Goal: Information Seeking & Learning: Find specific fact

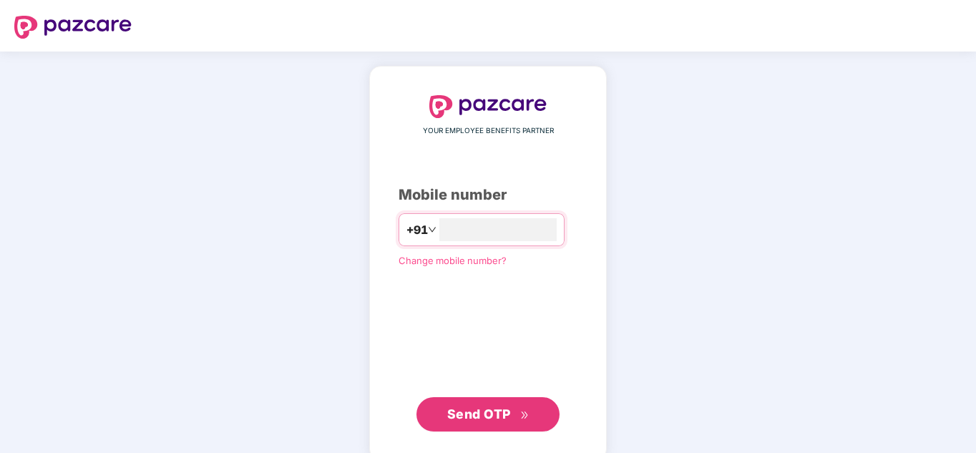
type input "**********"
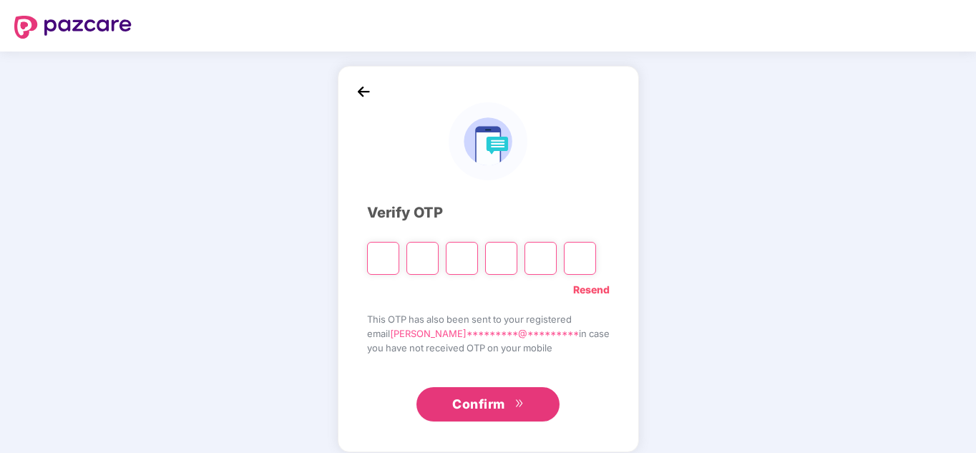
type input "*"
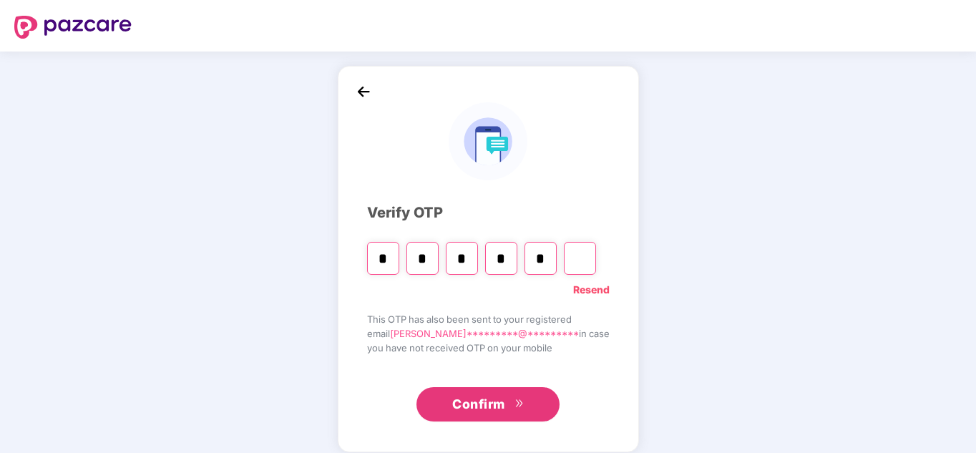
type input "*"
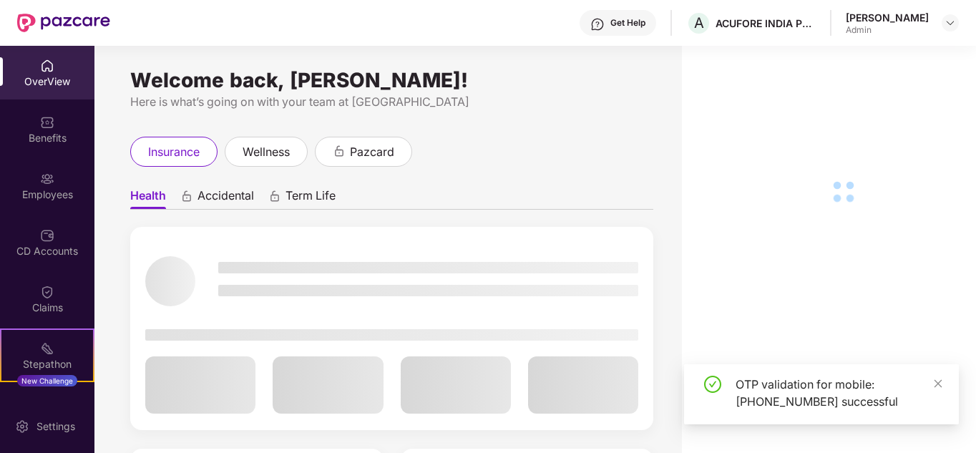
click at [44, 181] on img at bounding box center [47, 179] width 14 height 14
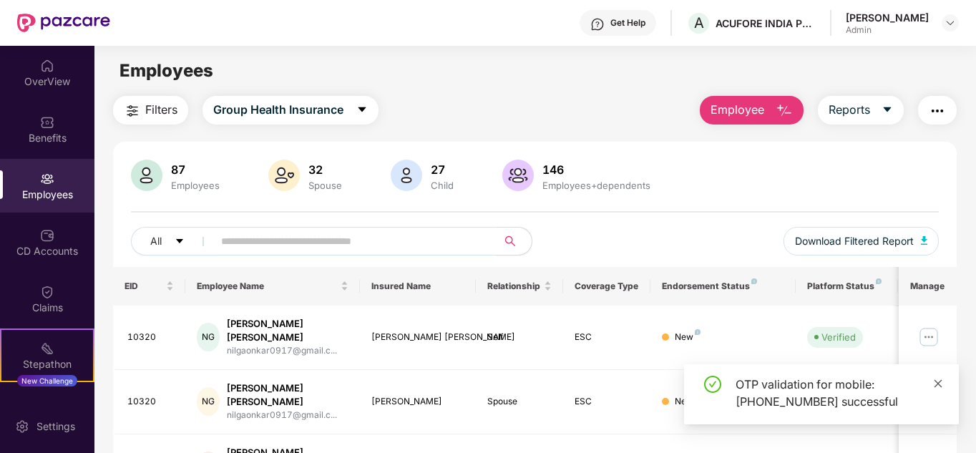
click at [940, 380] on icon "close" at bounding box center [938, 384] width 10 height 10
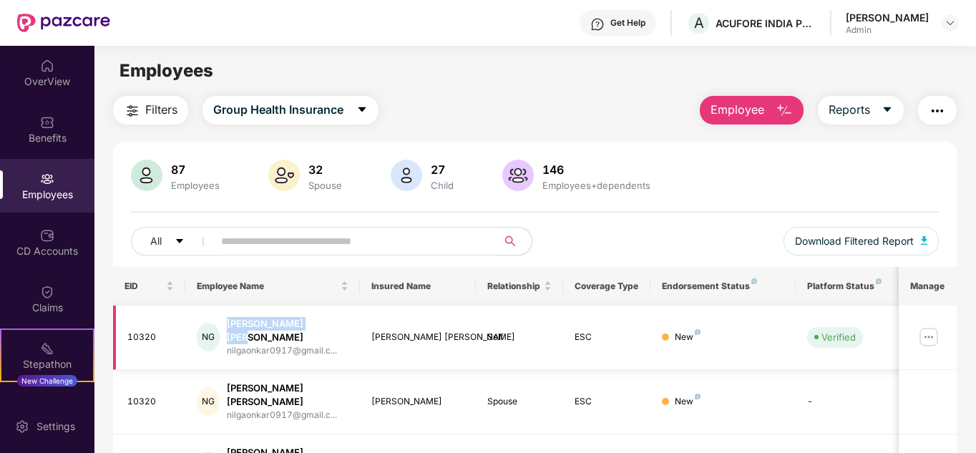
drag, startPoint x: 316, startPoint y: 325, endPoint x: 225, endPoint y: 318, distance: 90.4
click at [225, 318] on div "[PERSON_NAME] [PERSON_NAME] nilgaonkar0917@gmail.c..." at bounding box center [273, 337] width 152 height 41
copy div "[PERSON_NAME] [PERSON_NAME]"
drag, startPoint x: 437, startPoint y: 386, endPoint x: 369, endPoint y: 388, distance: 67.3
click at [369, 388] on td "[PERSON_NAME]" at bounding box center [418, 402] width 117 height 64
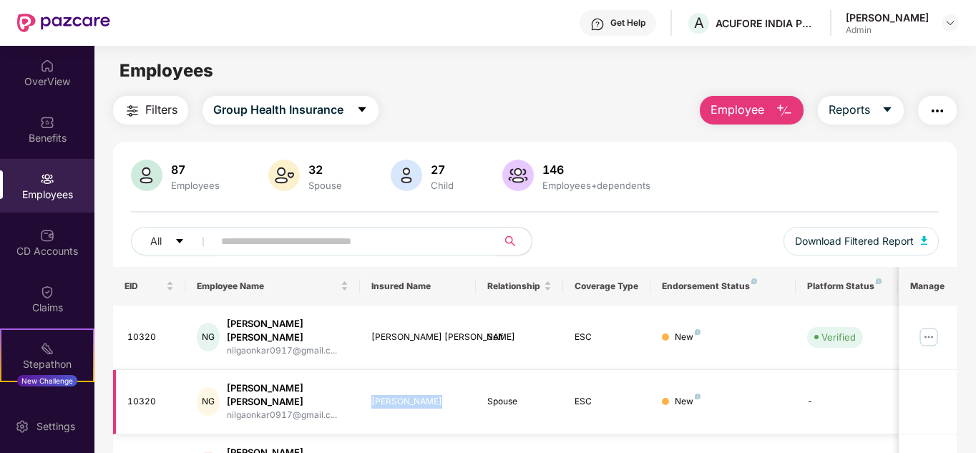
copy div "[PERSON_NAME]"
drag, startPoint x: 436, startPoint y: 437, endPoint x: 371, endPoint y: 435, distance: 64.4
copy div "[PERSON_NAME]"
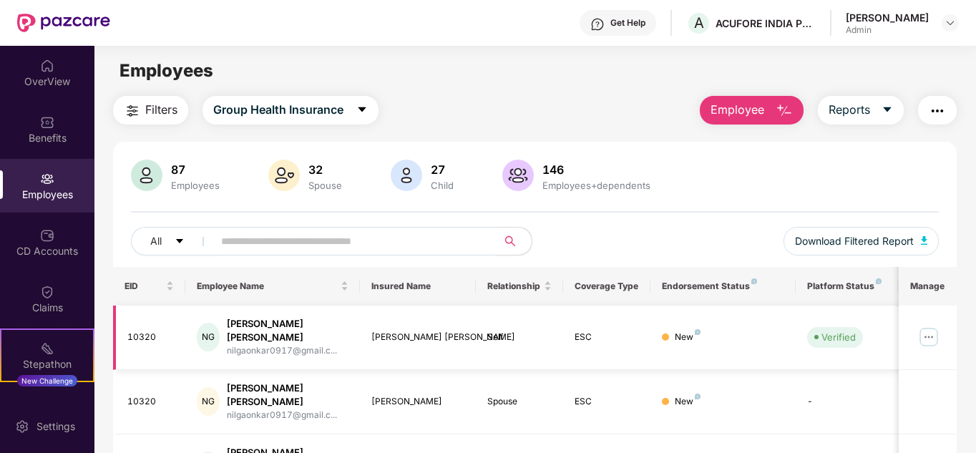
click at [931, 329] on img at bounding box center [929, 337] width 23 height 23
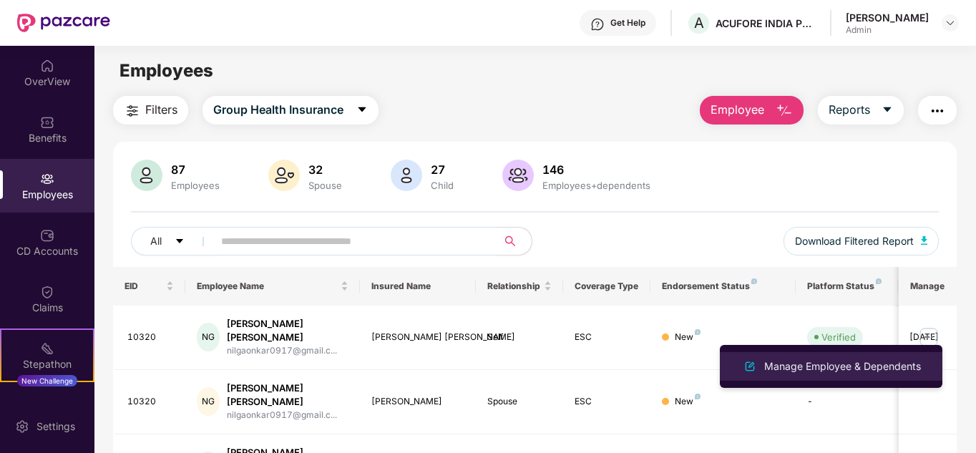
click at [824, 363] on div "Manage Employee & Dependents" at bounding box center [843, 367] width 162 height 16
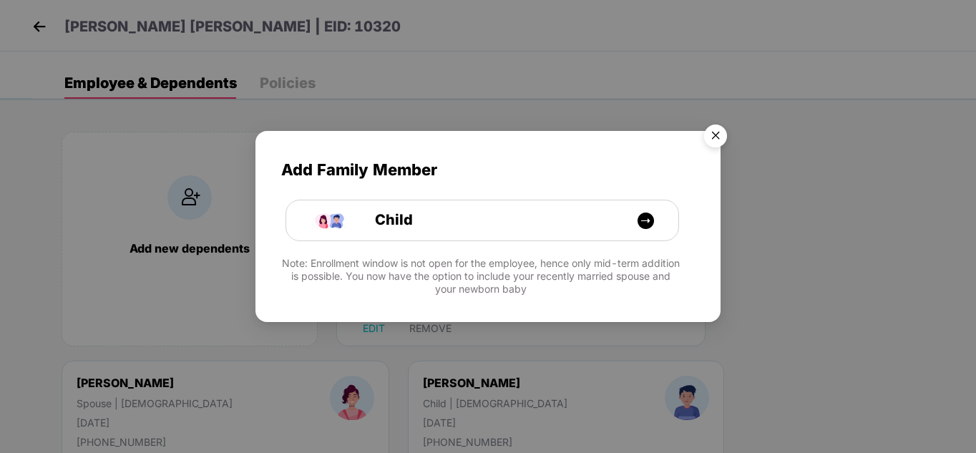
click at [719, 134] on img "Close" at bounding box center [716, 138] width 40 height 40
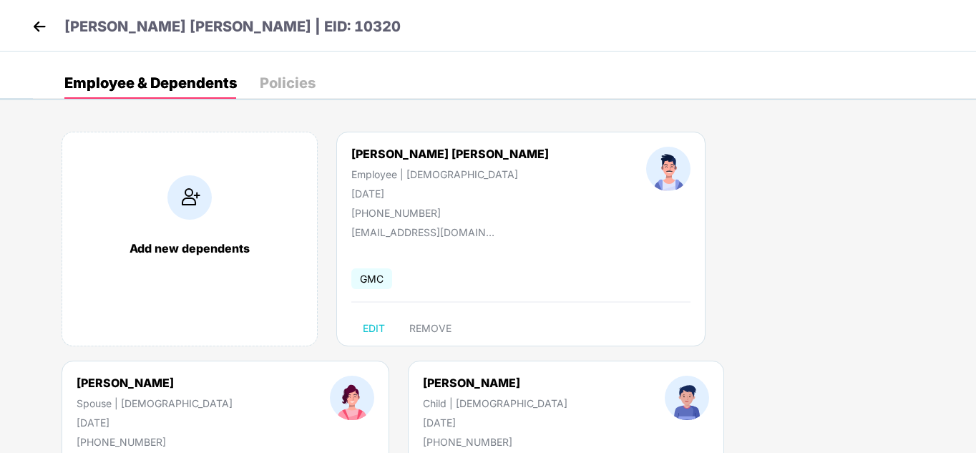
drag, startPoint x: 414, startPoint y: 190, endPoint x: 347, endPoint y: 190, distance: 67.3
click at [347, 190] on div "[PERSON_NAME] [PERSON_NAME] Employee | [DEMOGRAPHIC_DATA] [DATE] [PHONE_NUMBER]" at bounding box center [450, 183] width 295 height 72
copy div "[DATE]"
click at [598, 217] on div at bounding box center [669, 183] width 142 height 72
drag, startPoint x: 714, startPoint y: 193, endPoint x: 613, endPoint y: 192, distance: 100.9
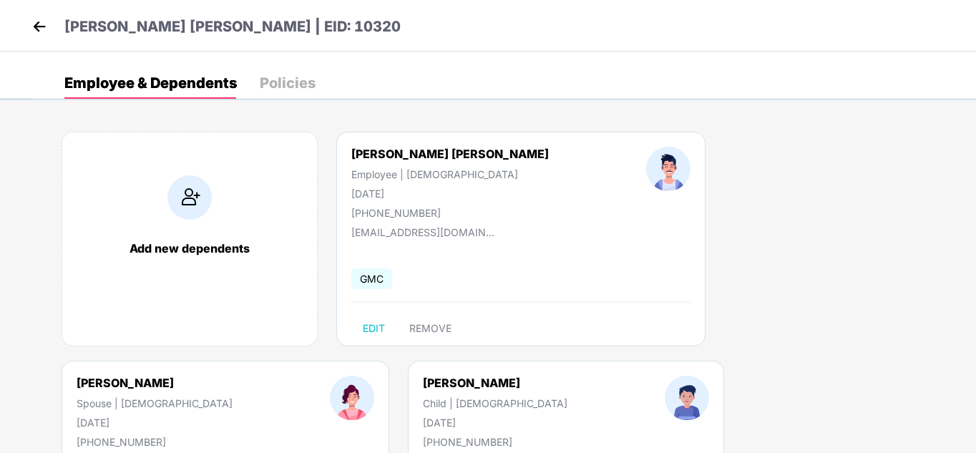
click at [281, 376] on div "[PERSON_NAME] Spouse | [DEMOGRAPHIC_DATA] [DATE] [PHONE_NUMBER]" at bounding box center [154, 412] width 253 height 72
copy div "[DATE]"
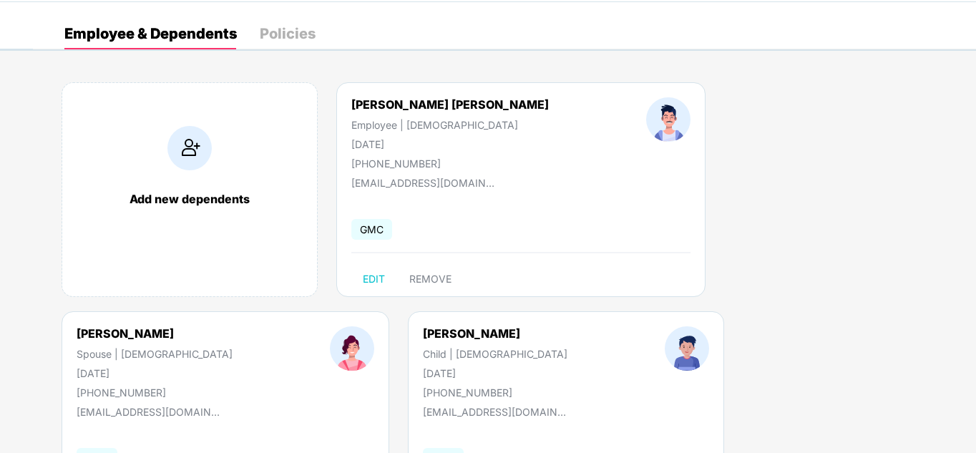
scroll to position [143, 0]
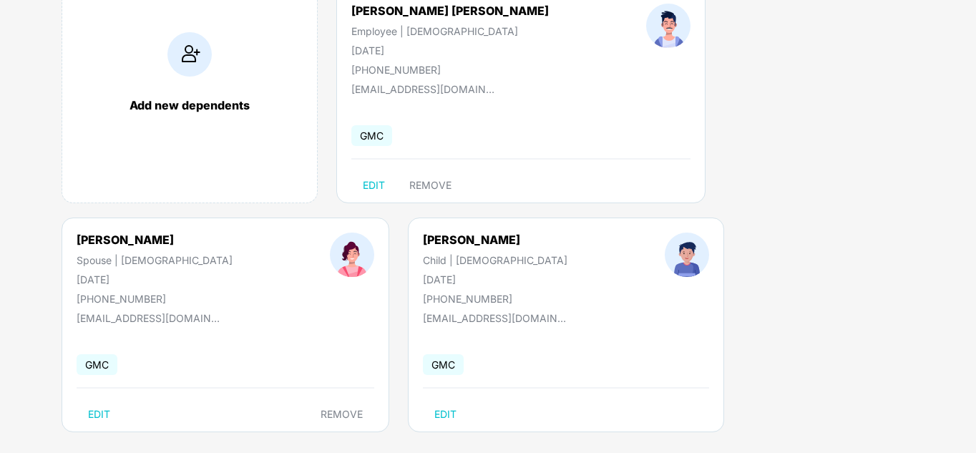
drag, startPoint x: 143, startPoint y: 276, endPoint x: 74, endPoint y: 277, distance: 68.7
click at [374, 277] on div "[PERSON_NAME] Child | [DEMOGRAPHIC_DATA] [DATE] [PHONE_NUMBER]" at bounding box center [495, 269] width 242 height 72
copy div "[DATE]"
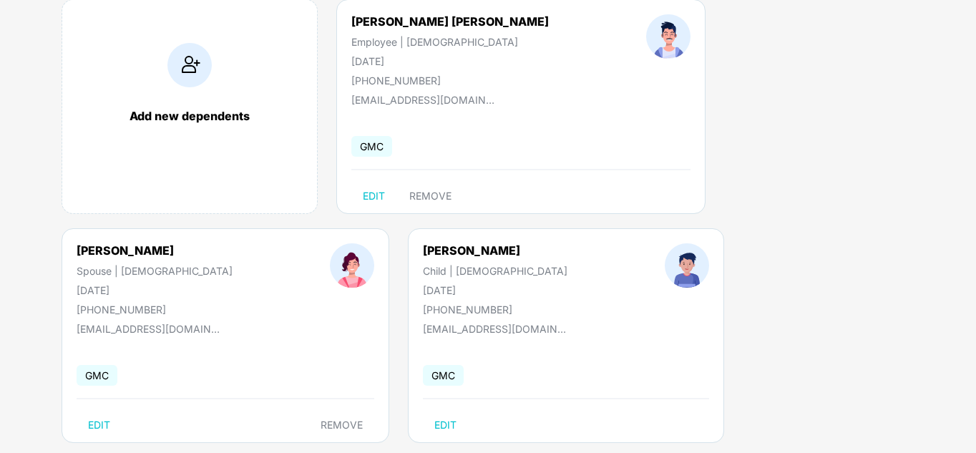
scroll to position [0, 0]
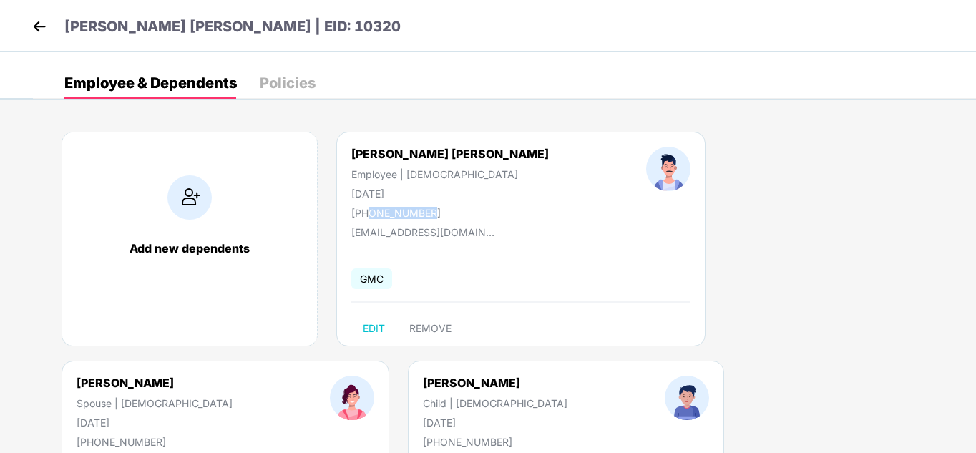
drag, startPoint x: 438, startPoint y: 210, endPoint x: 371, endPoint y: 216, distance: 67.6
click at [371, 216] on div "[PHONE_NUMBER]" at bounding box center [450, 213] width 198 height 12
copy div "8999548740"
drag, startPoint x: 480, startPoint y: 234, endPoint x: 341, endPoint y: 231, distance: 139.6
click at [341, 231] on div "[PERSON_NAME] [PERSON_NAME] Employee | [DEMOGRAPHIC_DATA] [DATE] [PHONE_NUMBER]…" at bounding box center [520, 239] width 369 height 215
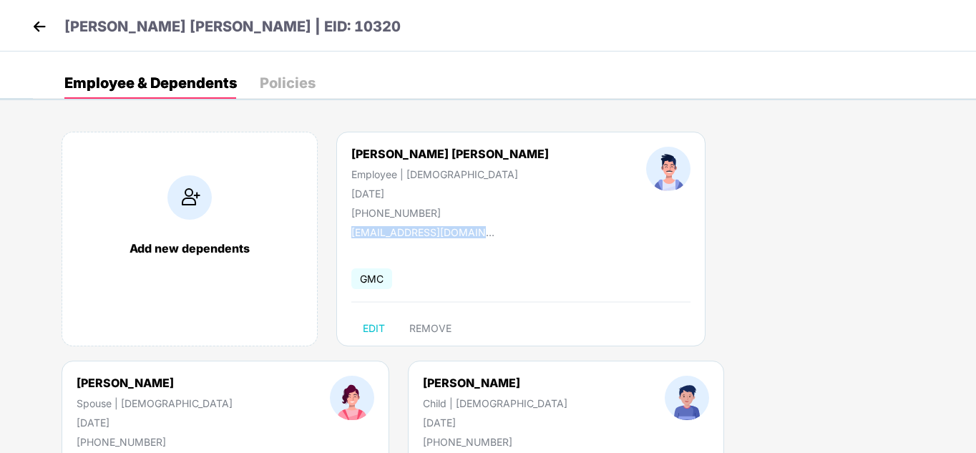
copy div "[EMAIL_ADDRESS][DOMAIN_NAME]"
click at [33, 21] on img at bounding box center [39, 26] width 21 height 21
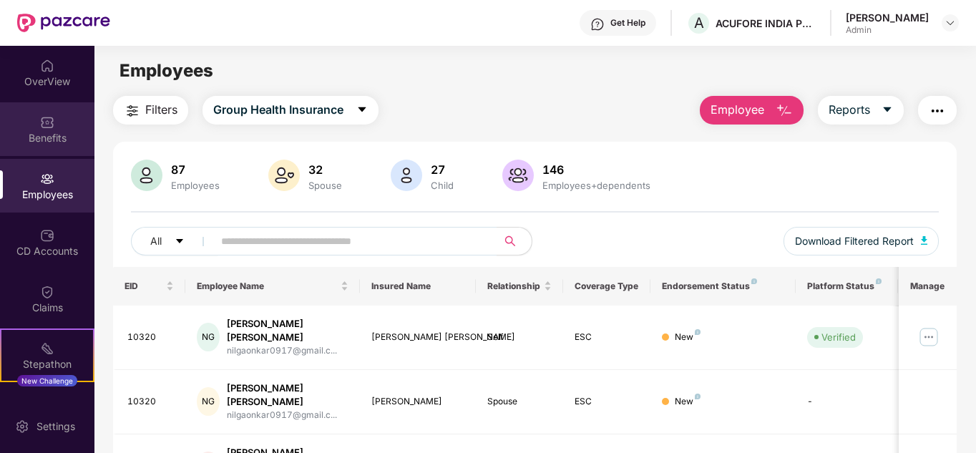
click at [35, 132] on div "Benefits" at bounding box center [47, 138] width 94 height 14
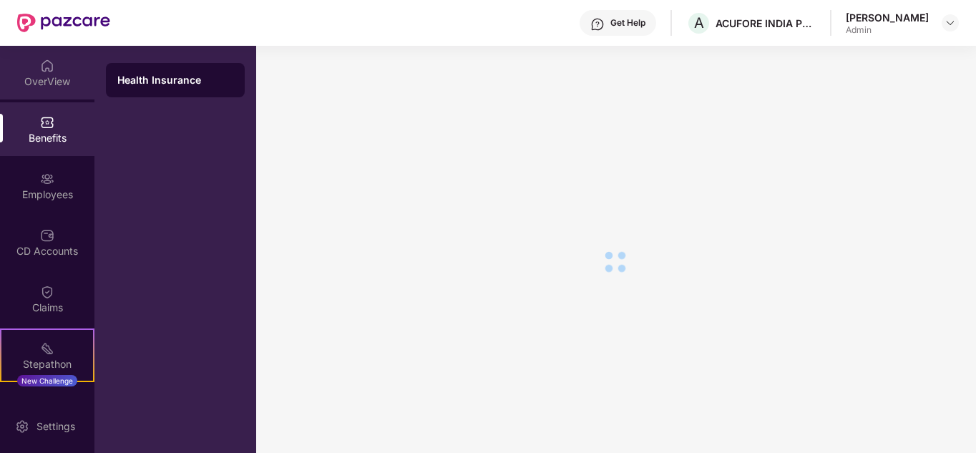
click at [39, 79] on div "OverView" at bounding box center [47, 81] width 94 height 14
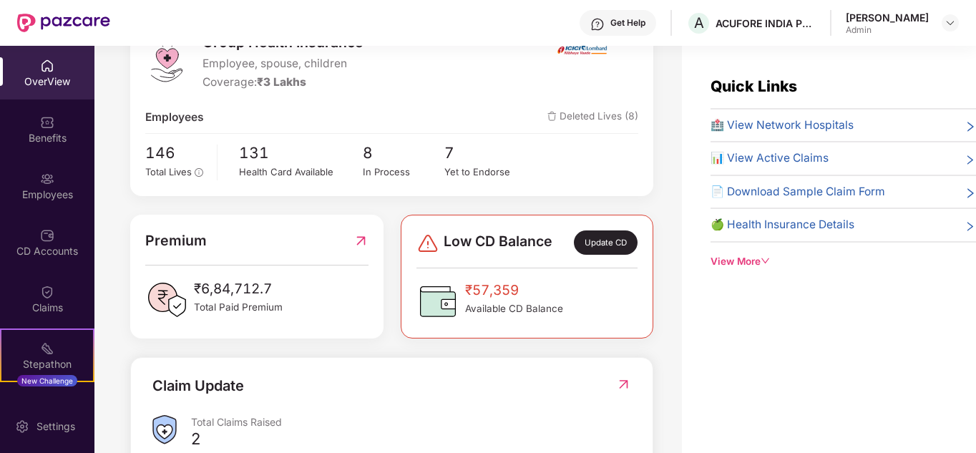
scroll to position [215, 0]
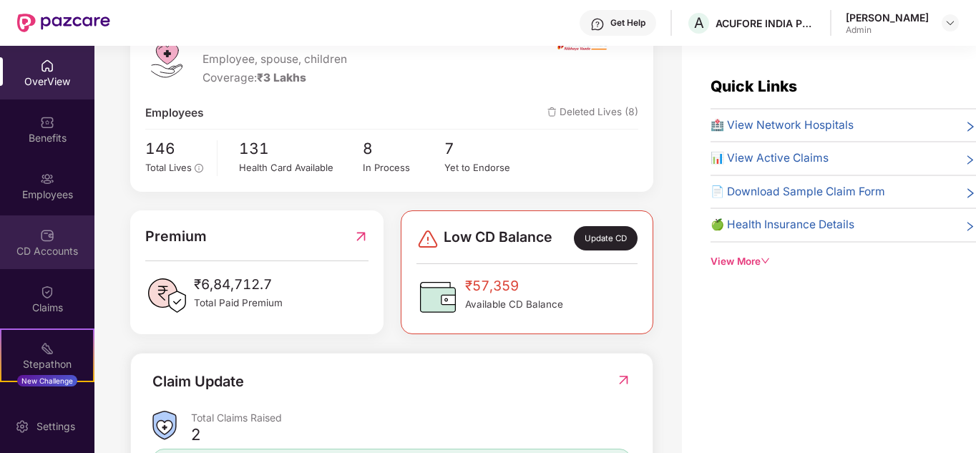
click at [24, 237] on div "CD Accounts" at bounding box center [47, 242] width 94 height 54
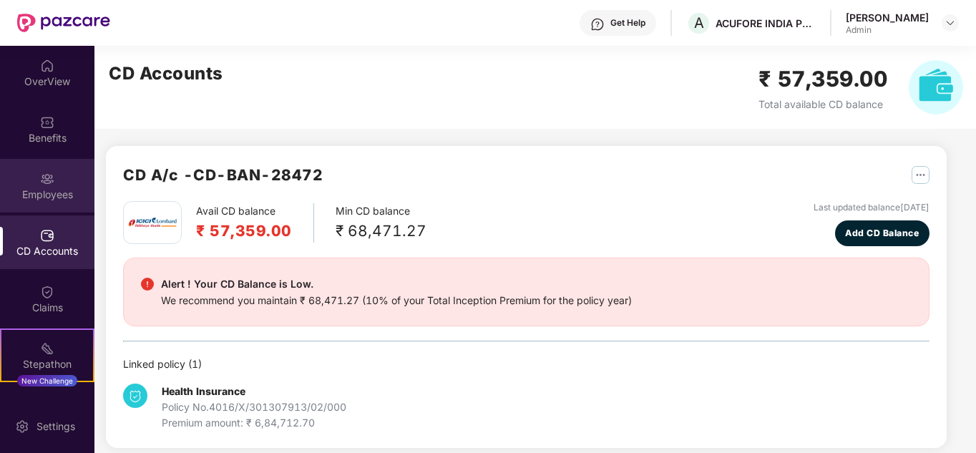
click at [40, 189] on div "Employees" at bounding box center [47, 195] width 94 height 14
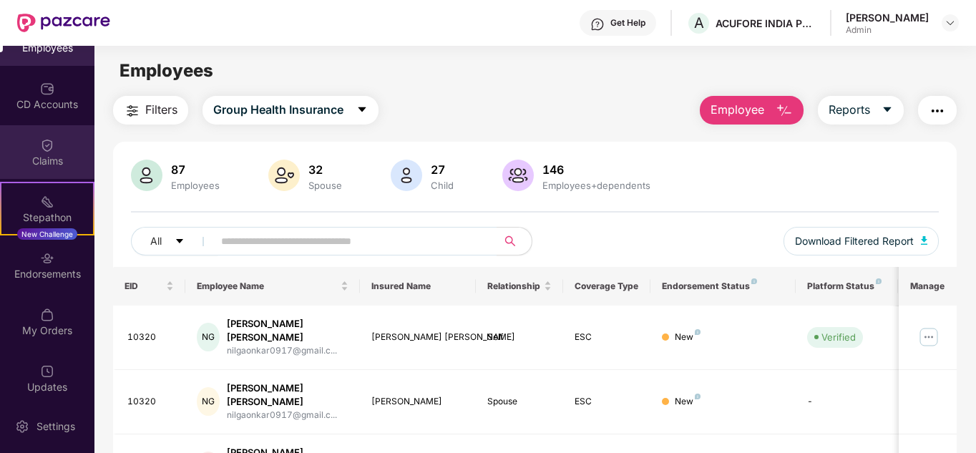
scroll to position [155, 0]
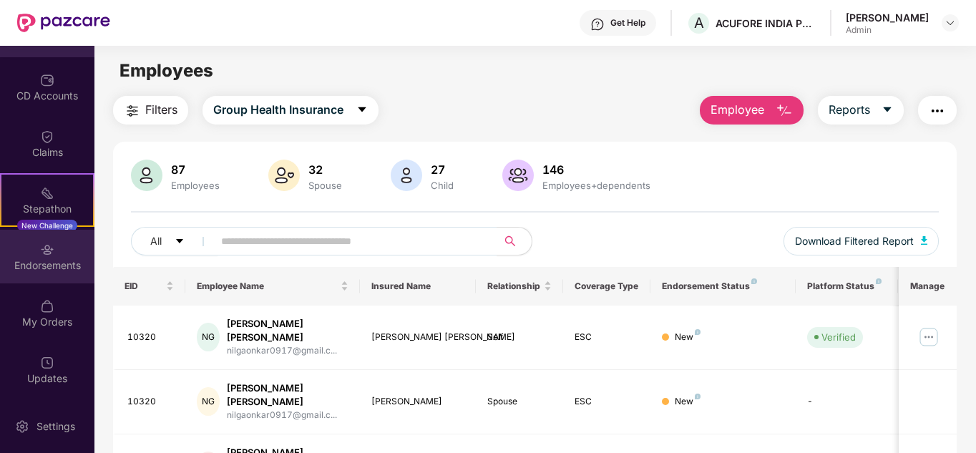
click at [62, 256] on div "Endorsements" at bounding box center [47, 257] width 94 height 54
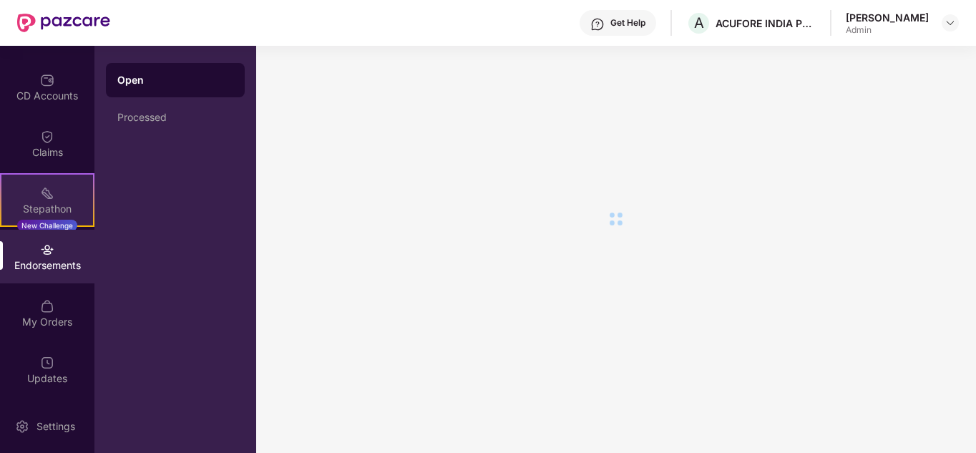
click at [44, 202] on div "Stepathon" at bounding box center [47, 209] width 92 height 14
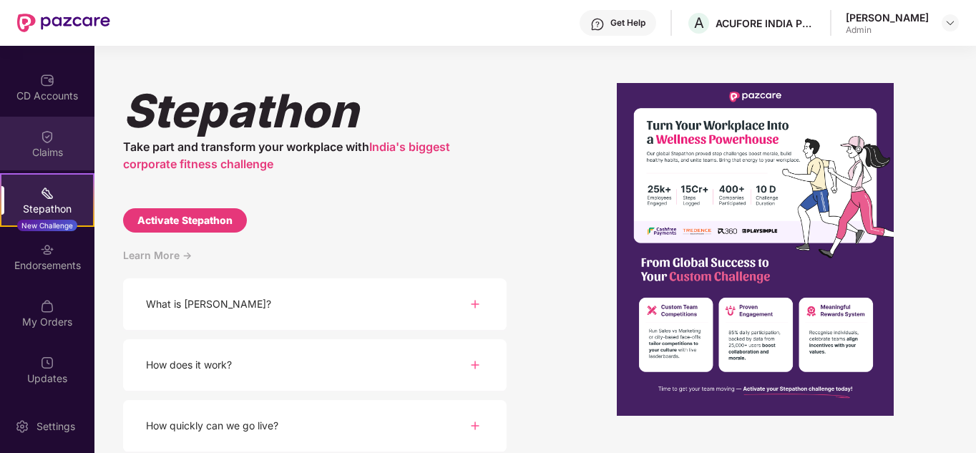
click at [31, 146] on div "Claims" at bounding box center [47, 152] width 94 height 14
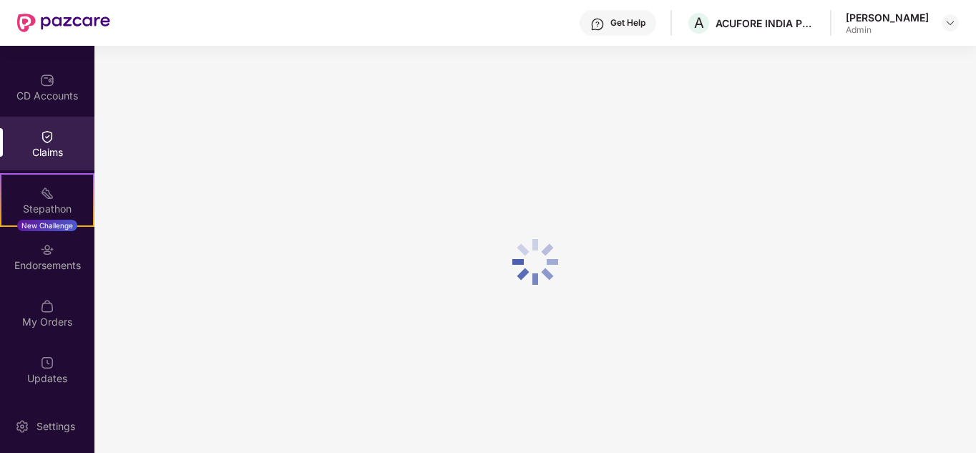
click at [52, 92] on div "CD Accounts" at bounding box center [47, 96] width 94 height 14
